Goal: Check status: Check status

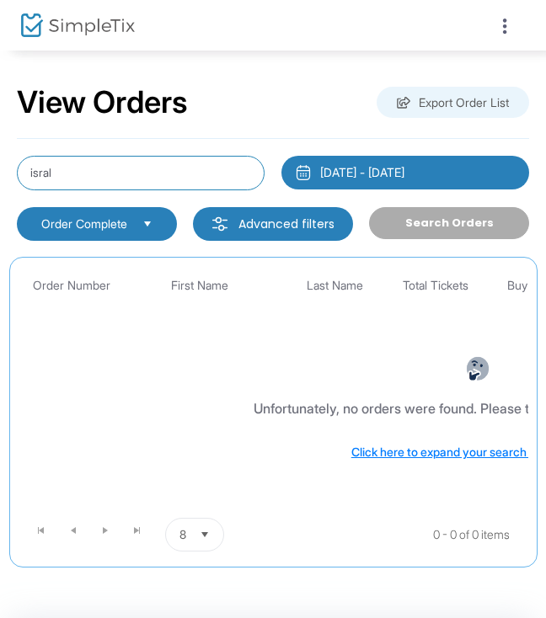
click at [183, 168] on input "isral" at bounding box center [141, 173] width 248 height 35
click at [183, 168] on input "isralow" at bounding box center [141, 173] width 248 height 35
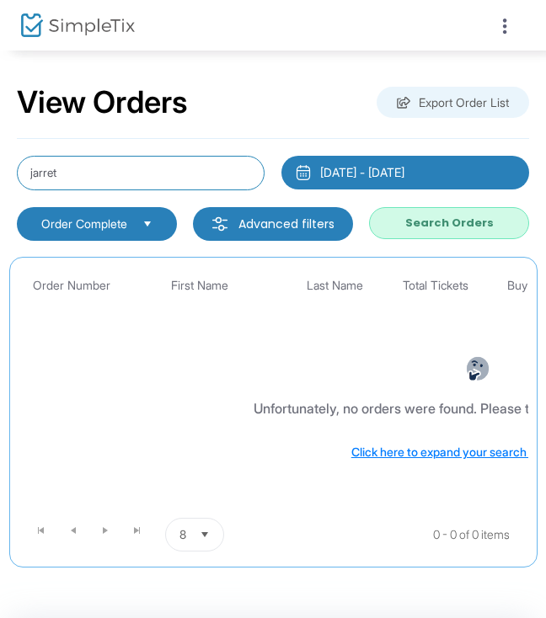
type input "jarret"
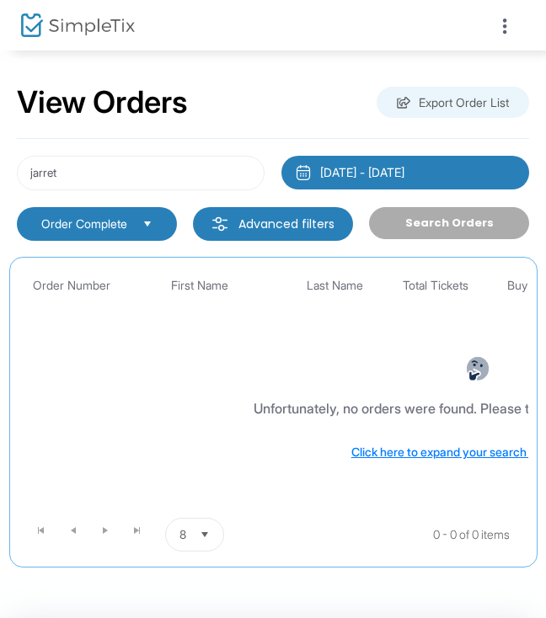
click at [362, 173] on div "[DATE] - [DATE]" at bounding box center [362, 172] width 84 height 17
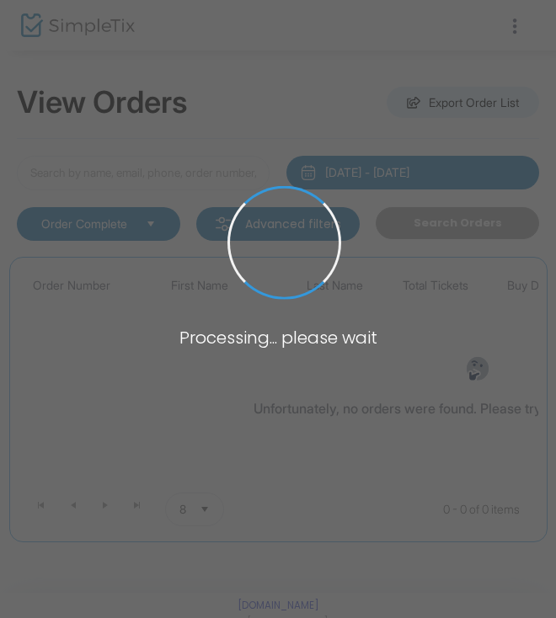
type input "jarret"
